Goal: Information Seeking & Learning: Learn about a topic

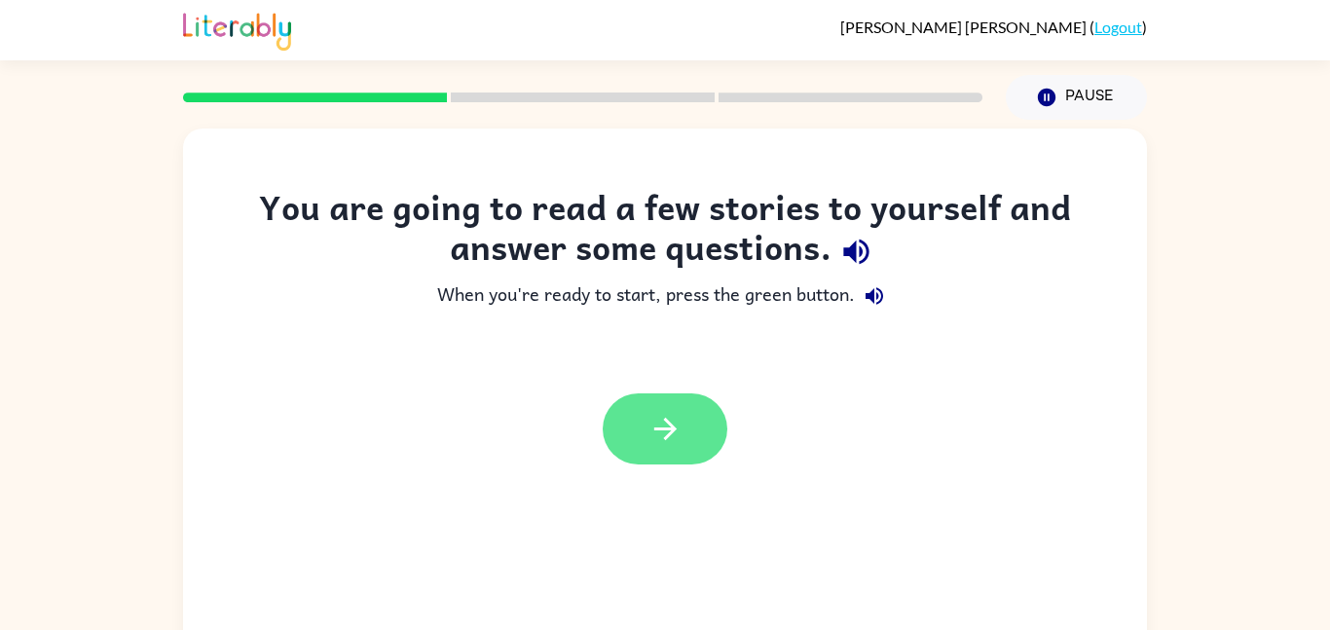
click at [696, 423] on button "button" at bounding box center [665, 428] width 125 height 71
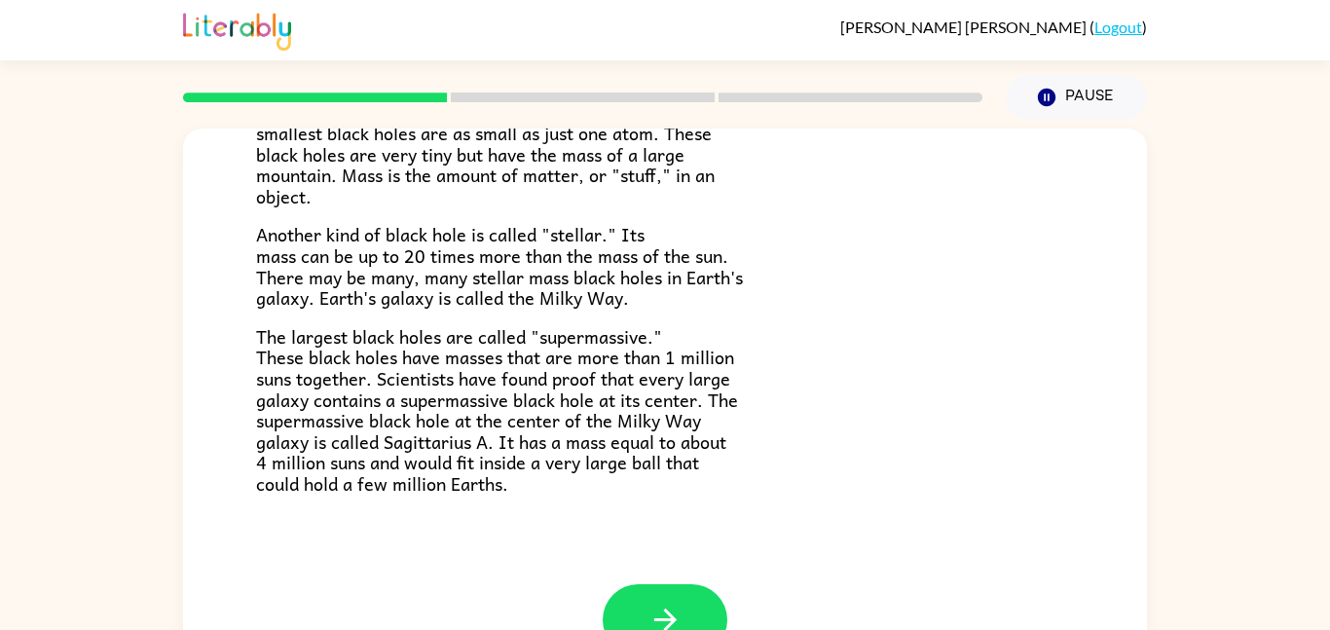
scroll to position [409, 0]
click at [694, 607] on button "button" at bounding box center [665, 621] width 125 height 71
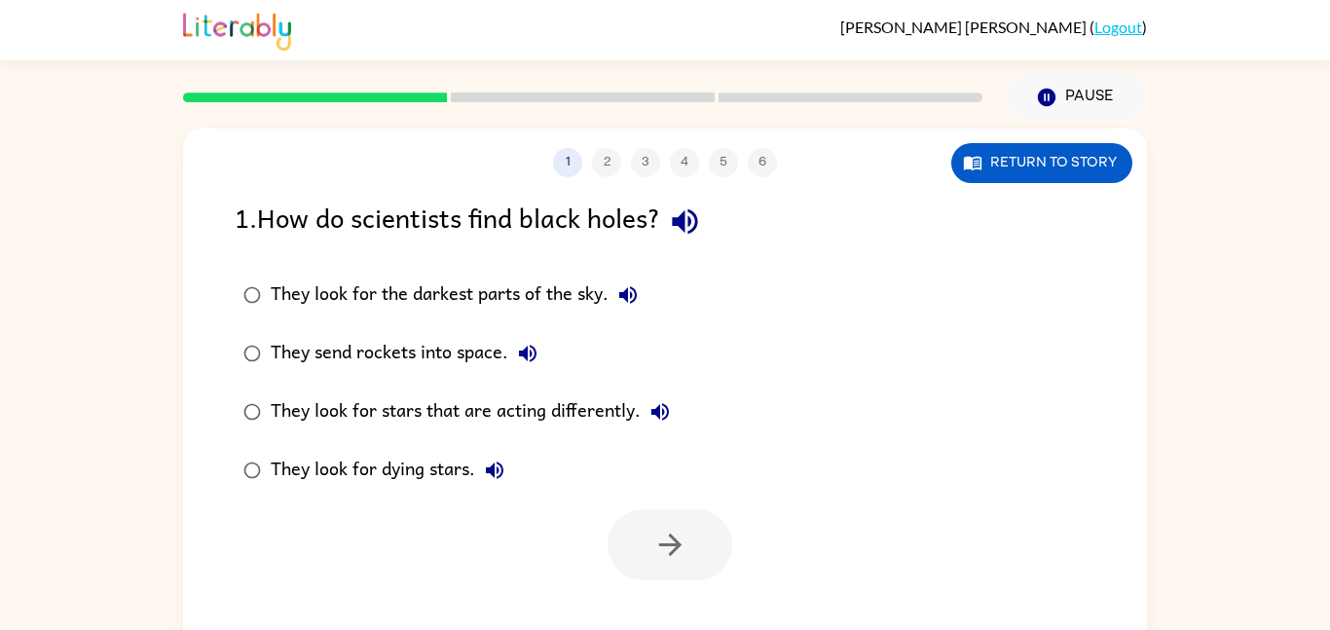
scroll to position [0, 0]
click at [312, 393] on div "They look for stars that are acting differently." at bounding box center [475, 411] width 409 height 39
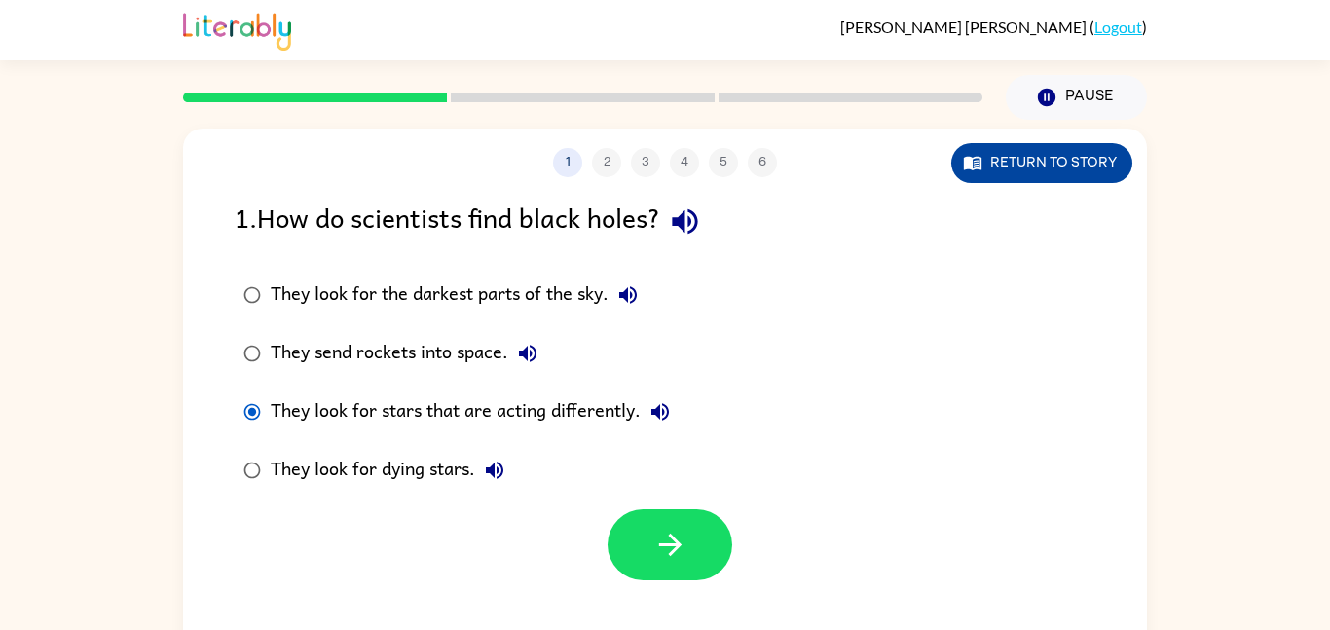
click at [1037, 176] on button "Return to story" at bounding box center [1041, 163] width 181 height 40
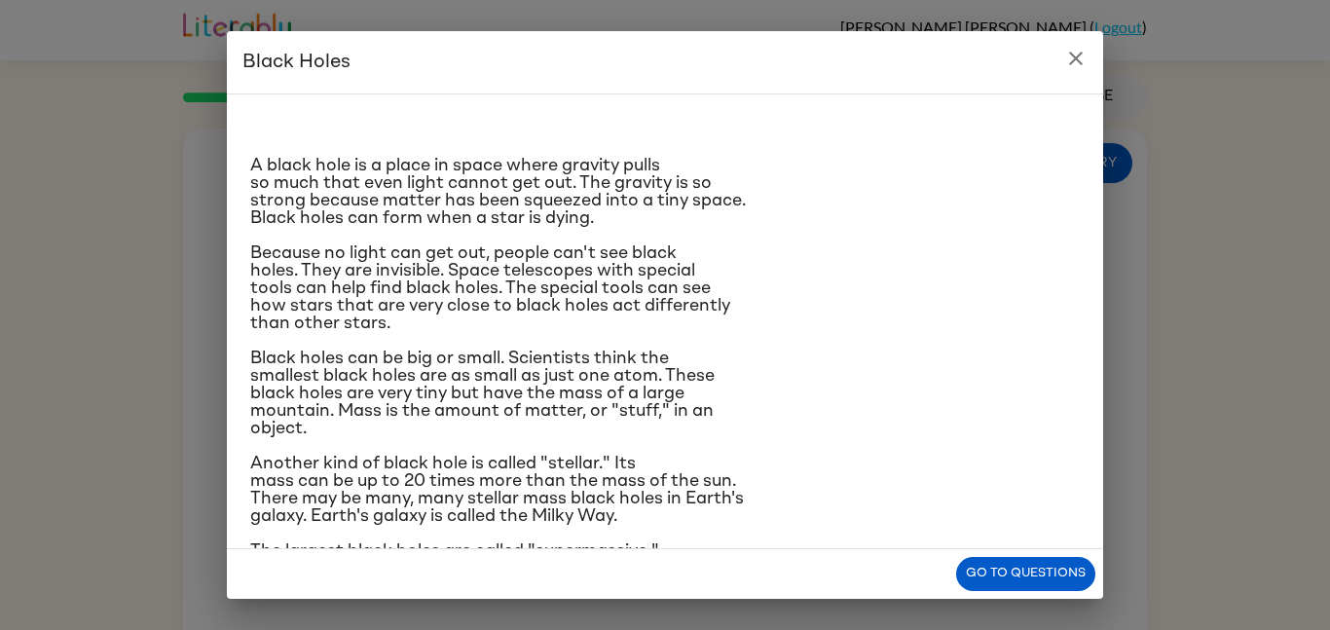
click at [1080, 56] on icon "close" at bounding box center [1075, 58] width 23 height 23
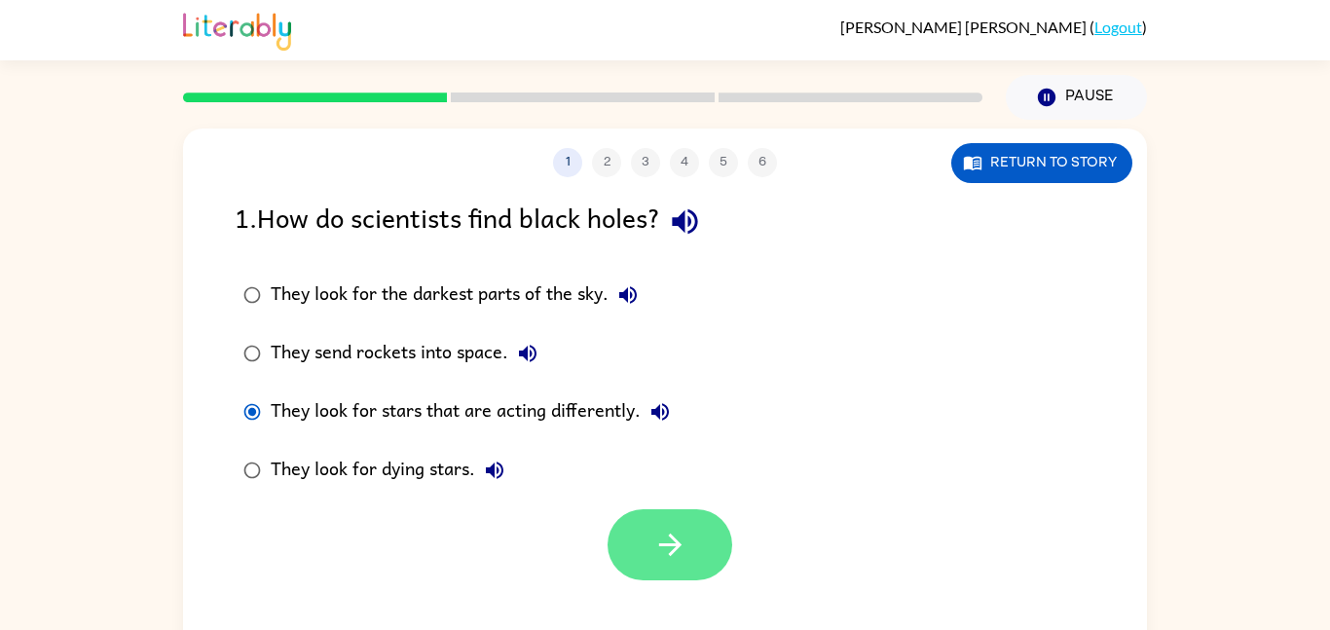
click at [674, 538] on icon "button" at bounding box center [669, 544] width 22 height 22
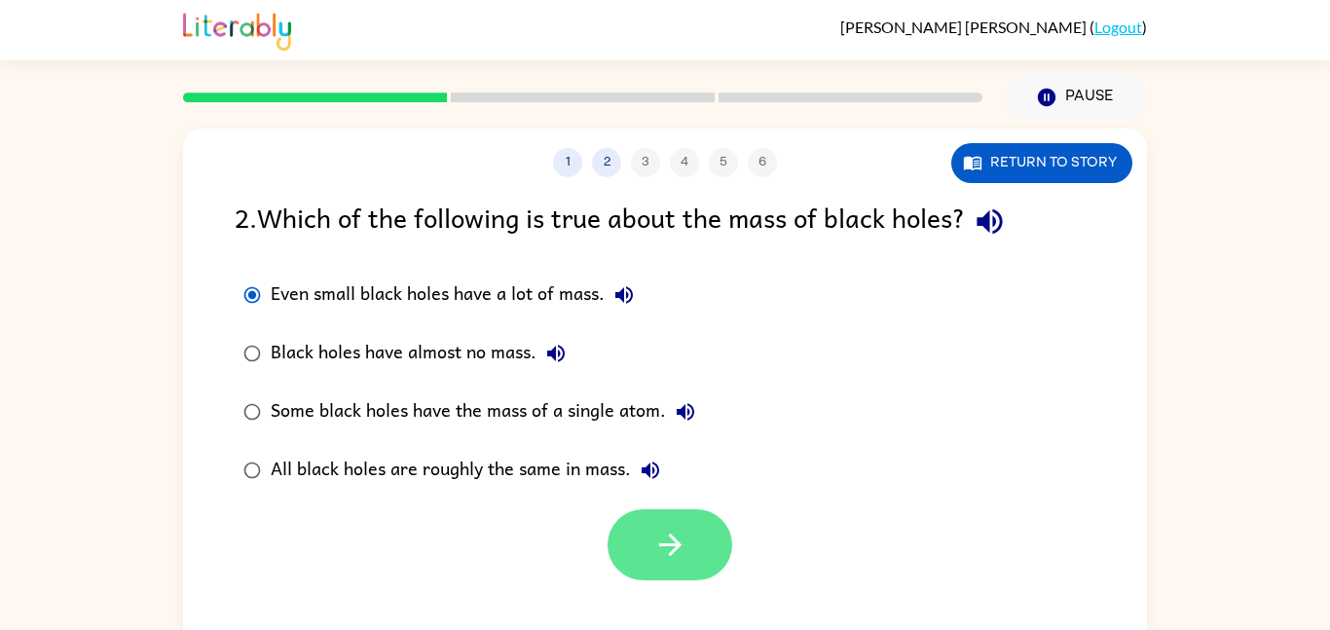
click at [696, 540] on button "button" at bounding box center [669, 544] width 125 height 71
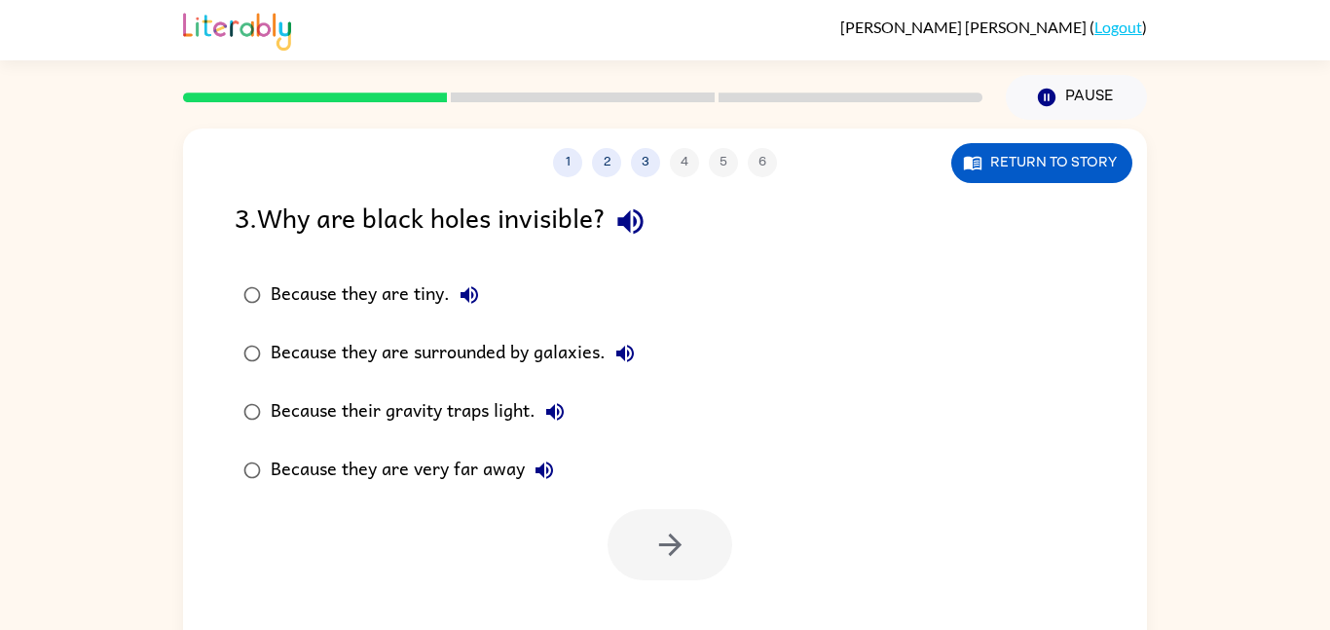
click at [498, 410] on div "Because their gravity traps light." at bounding box center [423, 411] width 304 height 39
click at [644, 531] on button "button" at bounding box center [669, 544] width 125 height 71
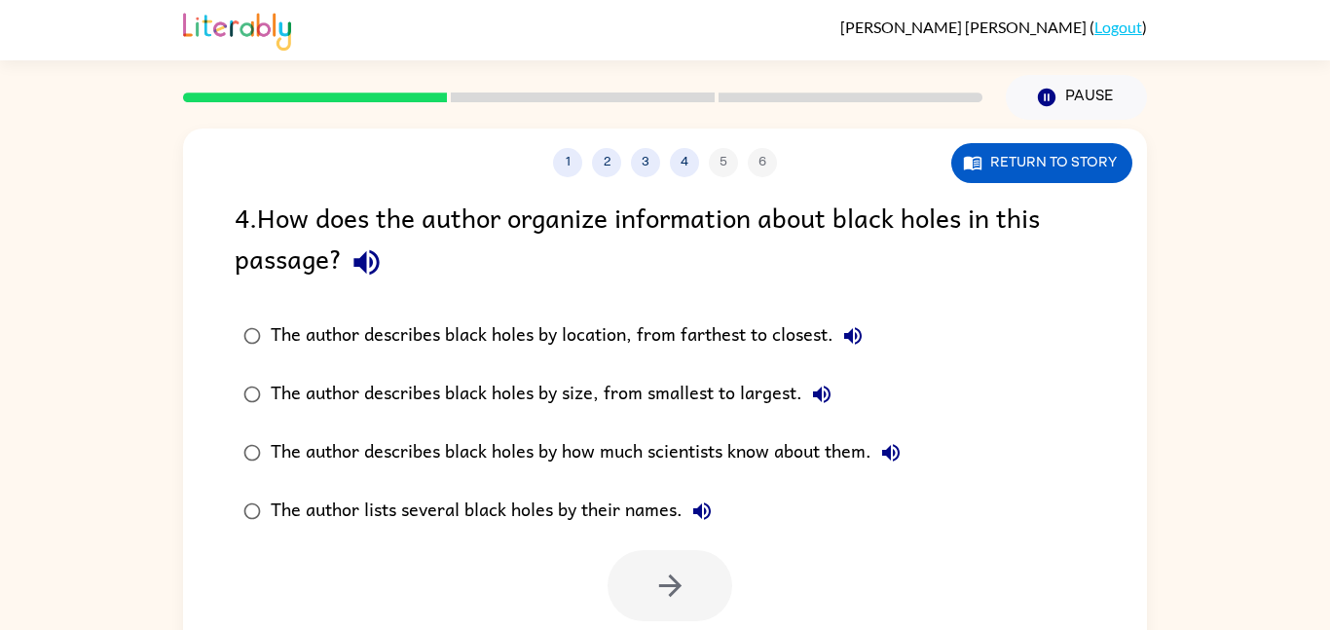
click at [555, 457] on div "The author describes black holes by how much scientists know about them." at bounding box center [591, 452] width 640 height 39
click at [661, 603] on icon "button" at bounding box center [670, 586] width 34 height 34
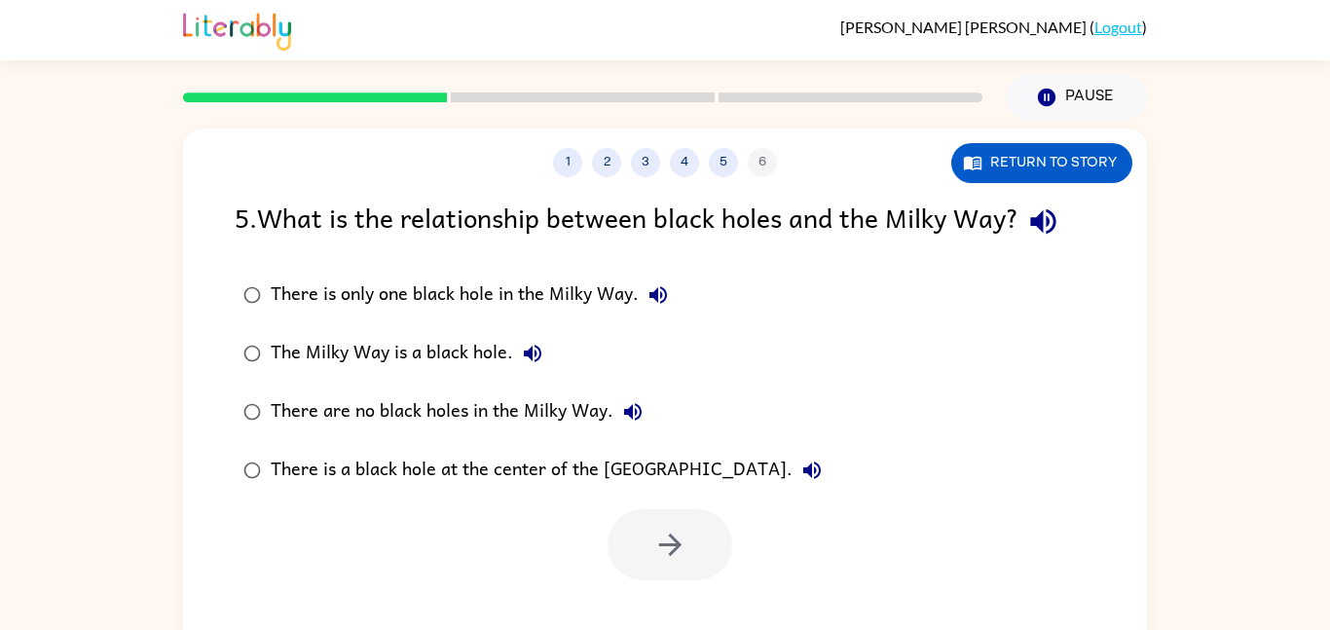
click at [411, 471] on div "There is a black hole at the center of the [GEOGRAPHIC_DATA]." at bounding box center [551, 470] width 561 height 39
click at [686, 560] on icon "button" at bounding box center [670, 545] width 34 height 34
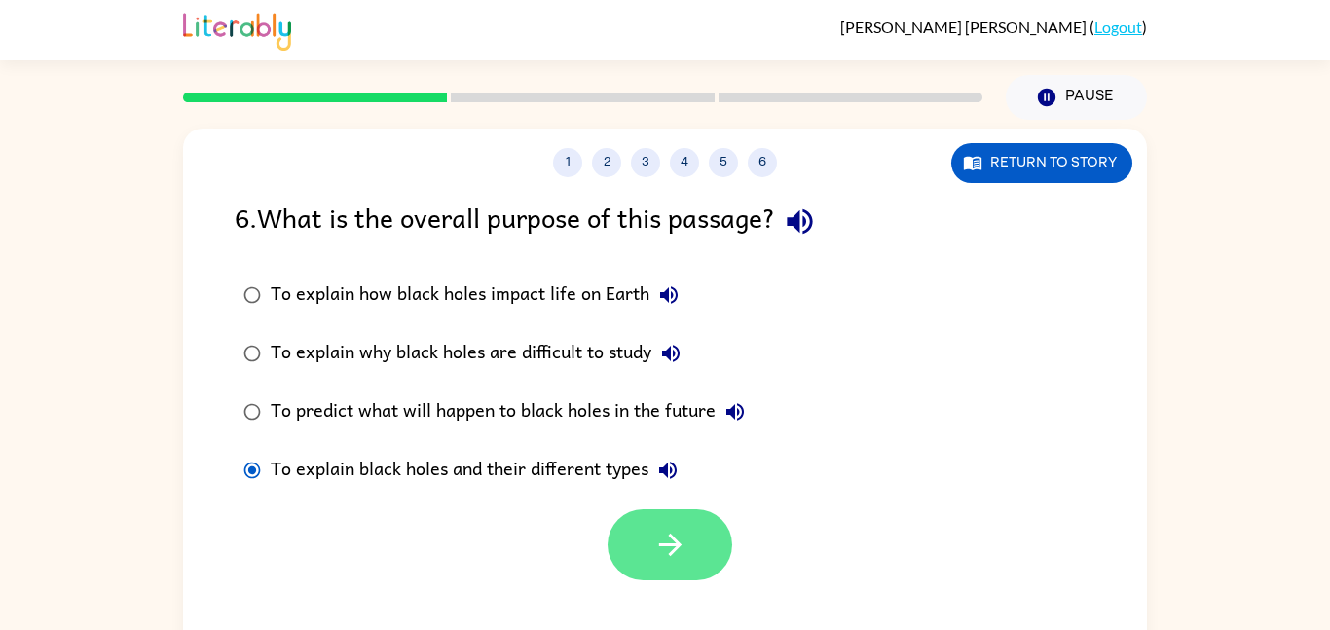
click at [647, 561] on button "button" at bounding box center [669, 544] width 125 height 71
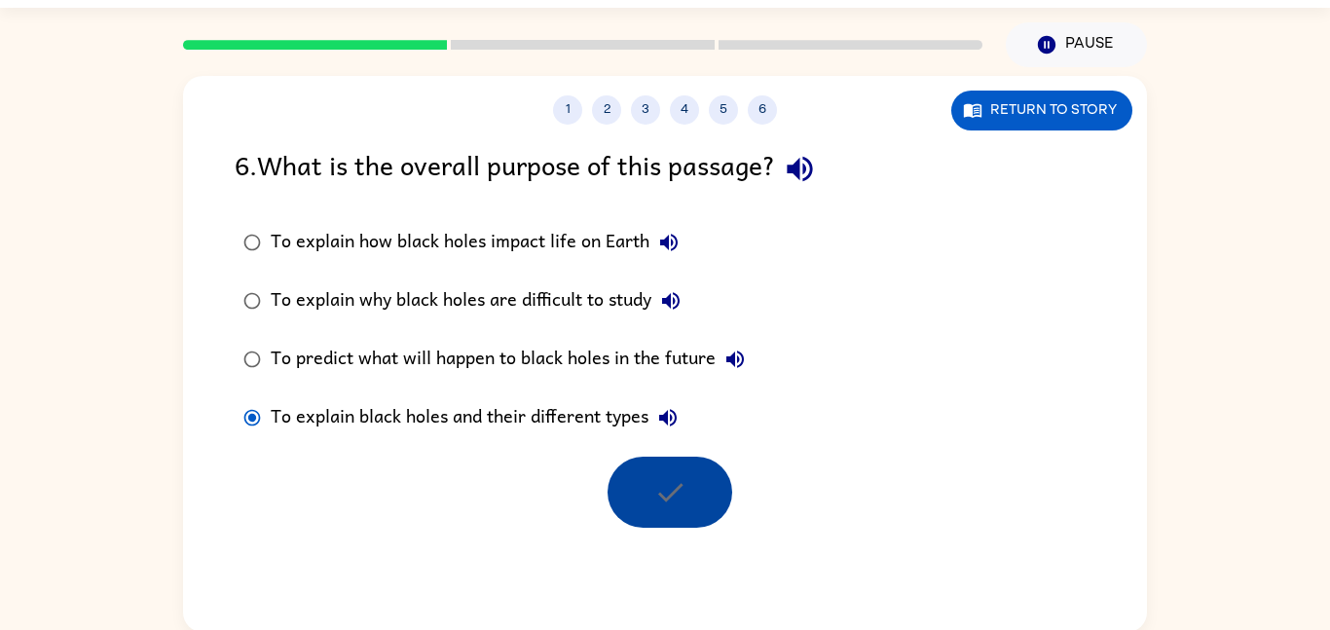
scroll to position [51, 0]
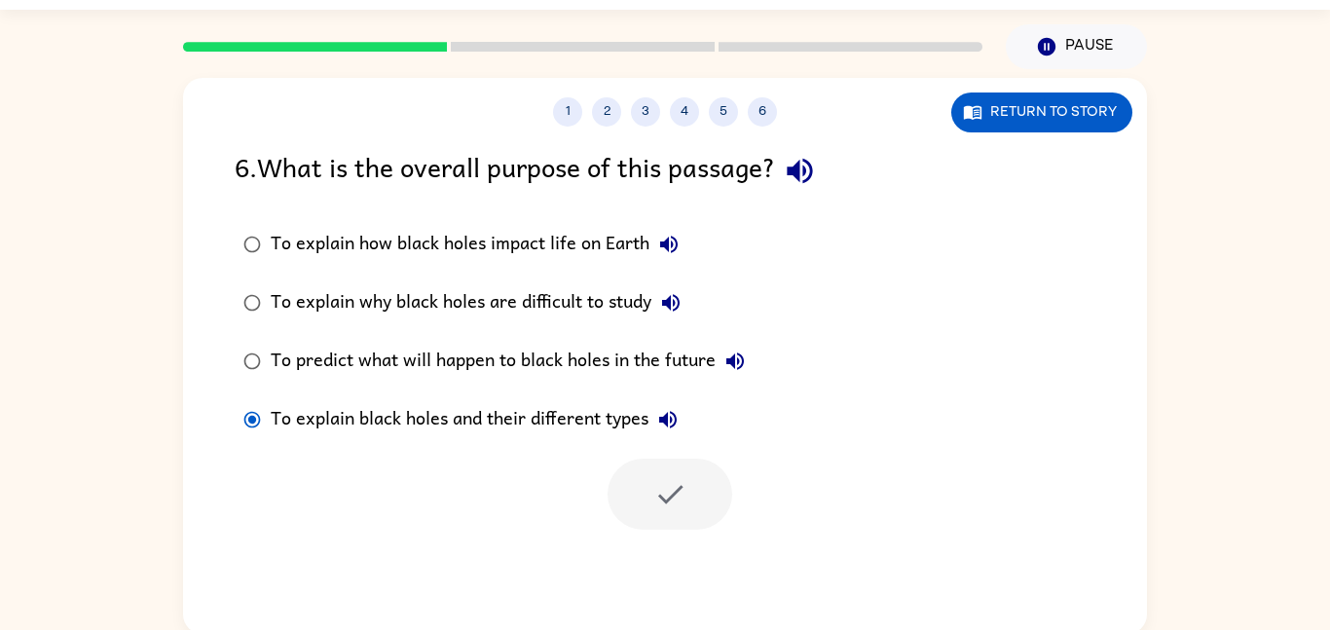
click at [689, 520] on div at bounding box center [669, 494] width 125 height 71
click at [675, 507] on div at bounding box center [669, 494] width 125 height 71
click at [681, 500] on div at bounding box center [669, 494] width 125 height 71
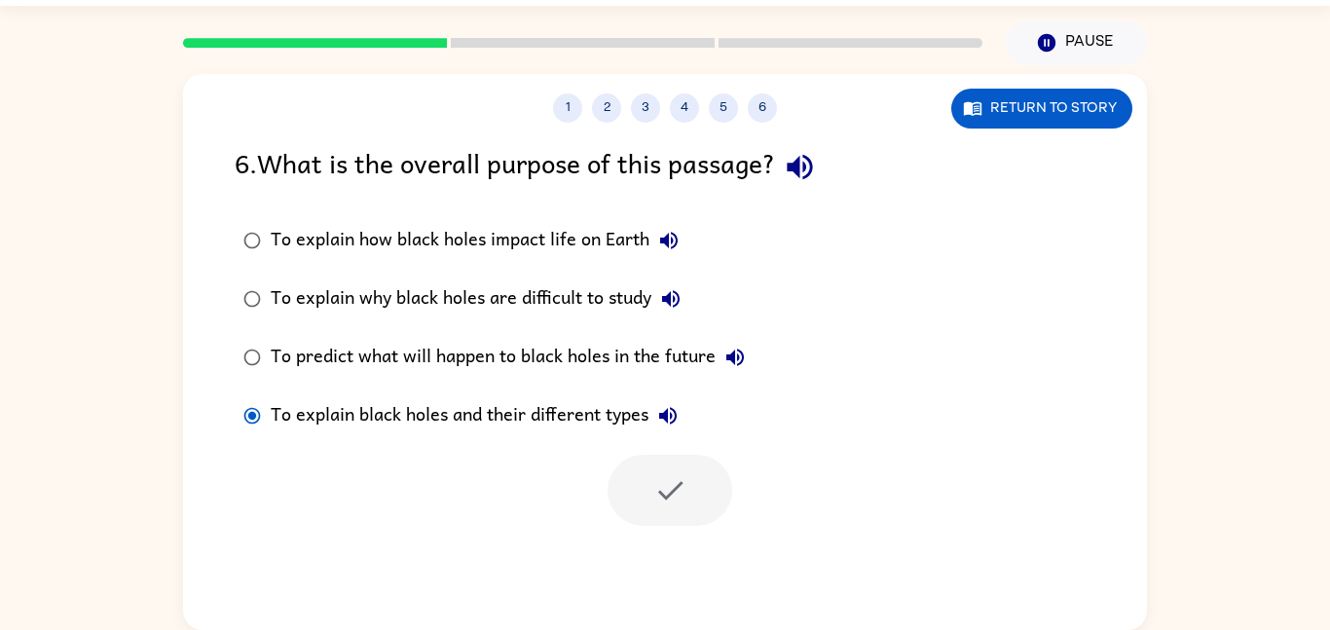
click at [580, 40] on rect at bounding box center [583, 43] width 264 height 10
click at [712, 104] on button "5" at bounding box center [723, 107] width 29 height 29
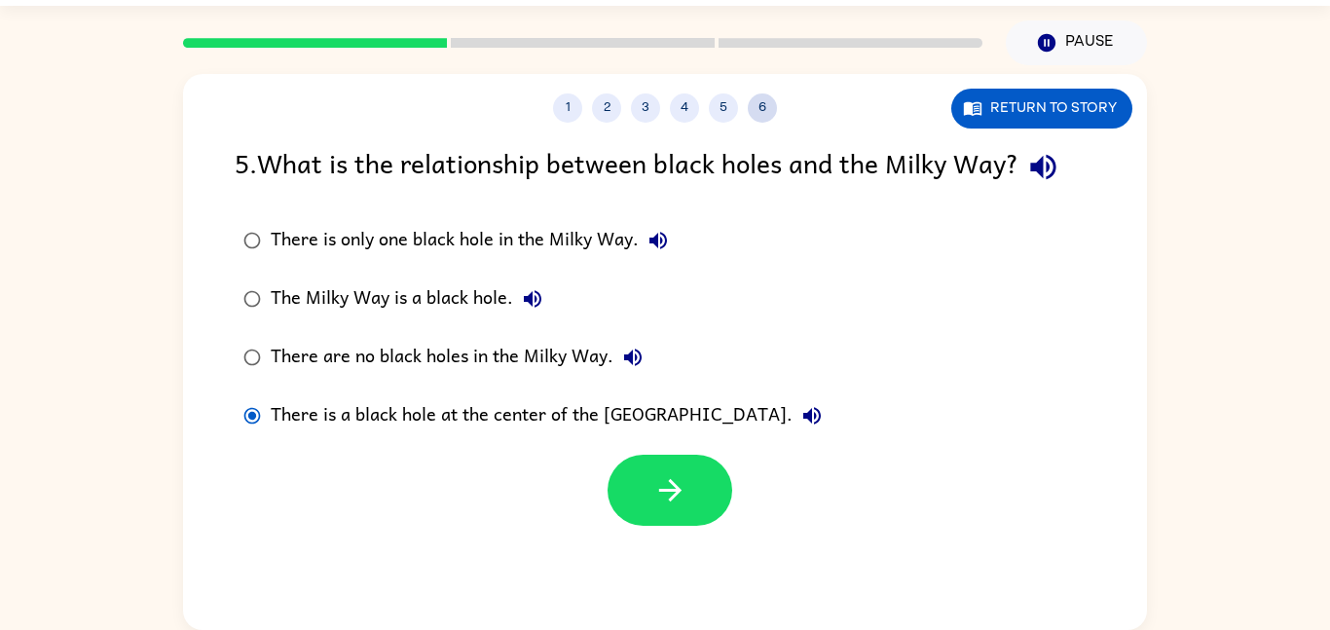
click at [764, 116] on button "6" at bounding box center [762, 107] width 29 height 29
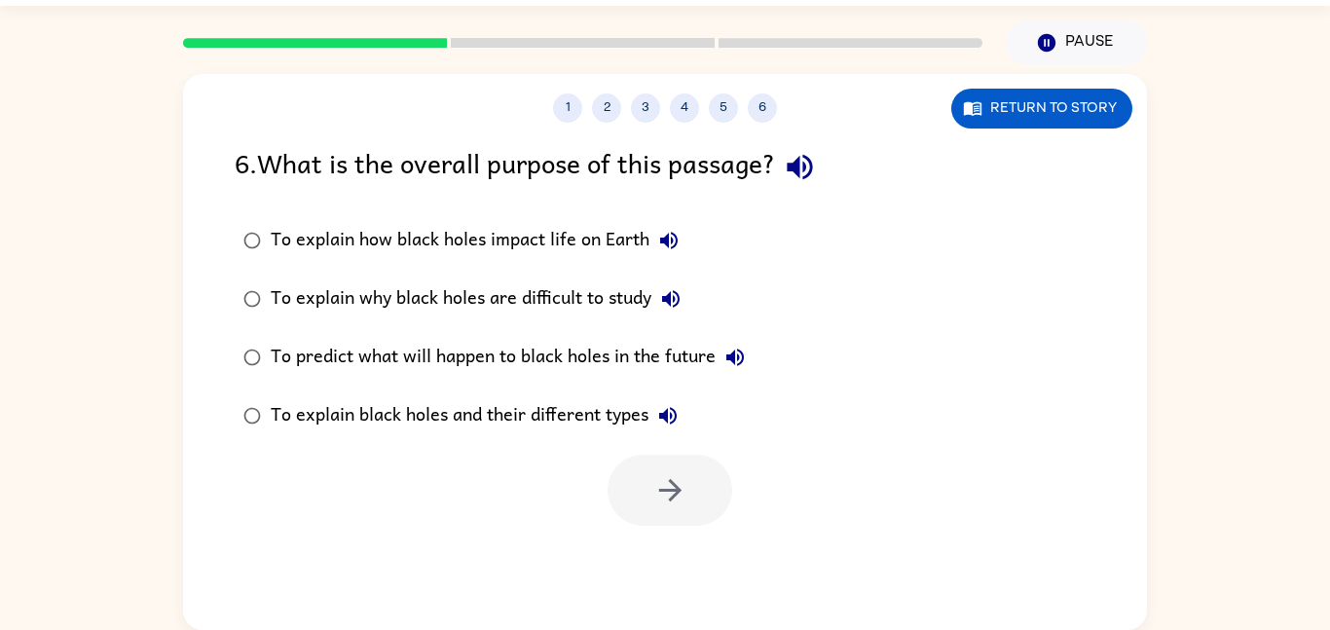
click at [458, 411] on div "To explain black holes and their different types" at bounding box center [479, 415] width 417 height 39
click at [660, 459] on button "button" at bounding box center [669, 490] width 125 height 71
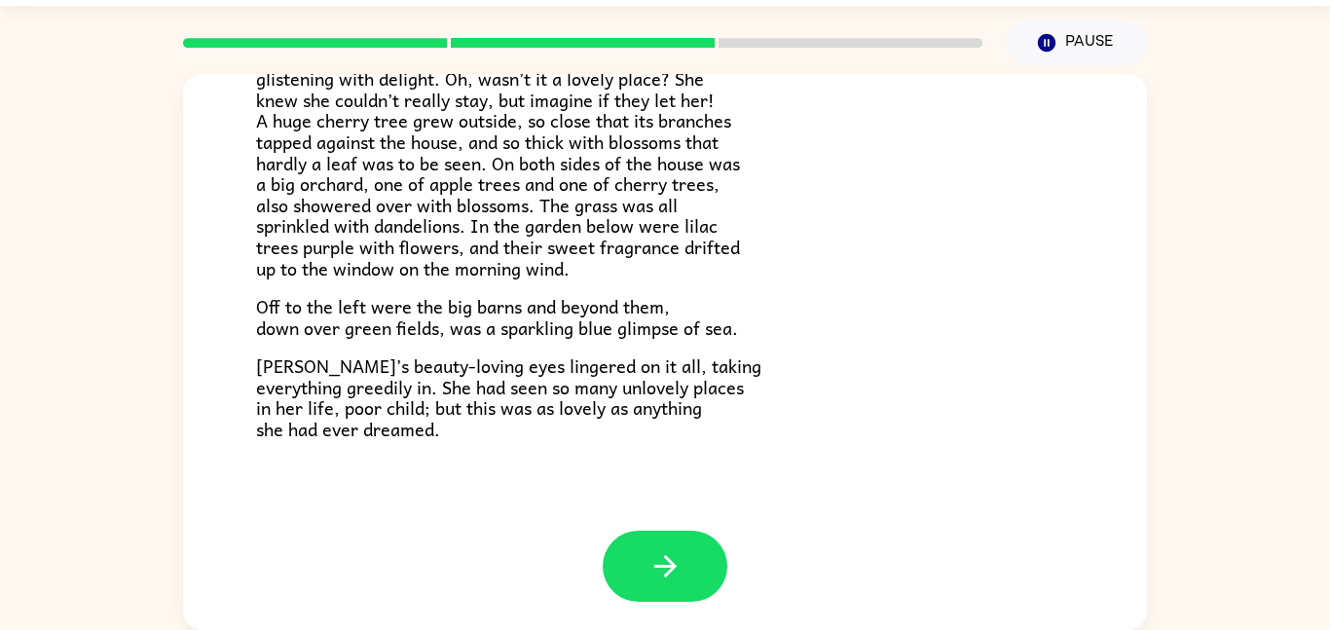
scroll to position [51, 0]
